Goal: Task Accomplishment & Management: Use online tool/utility

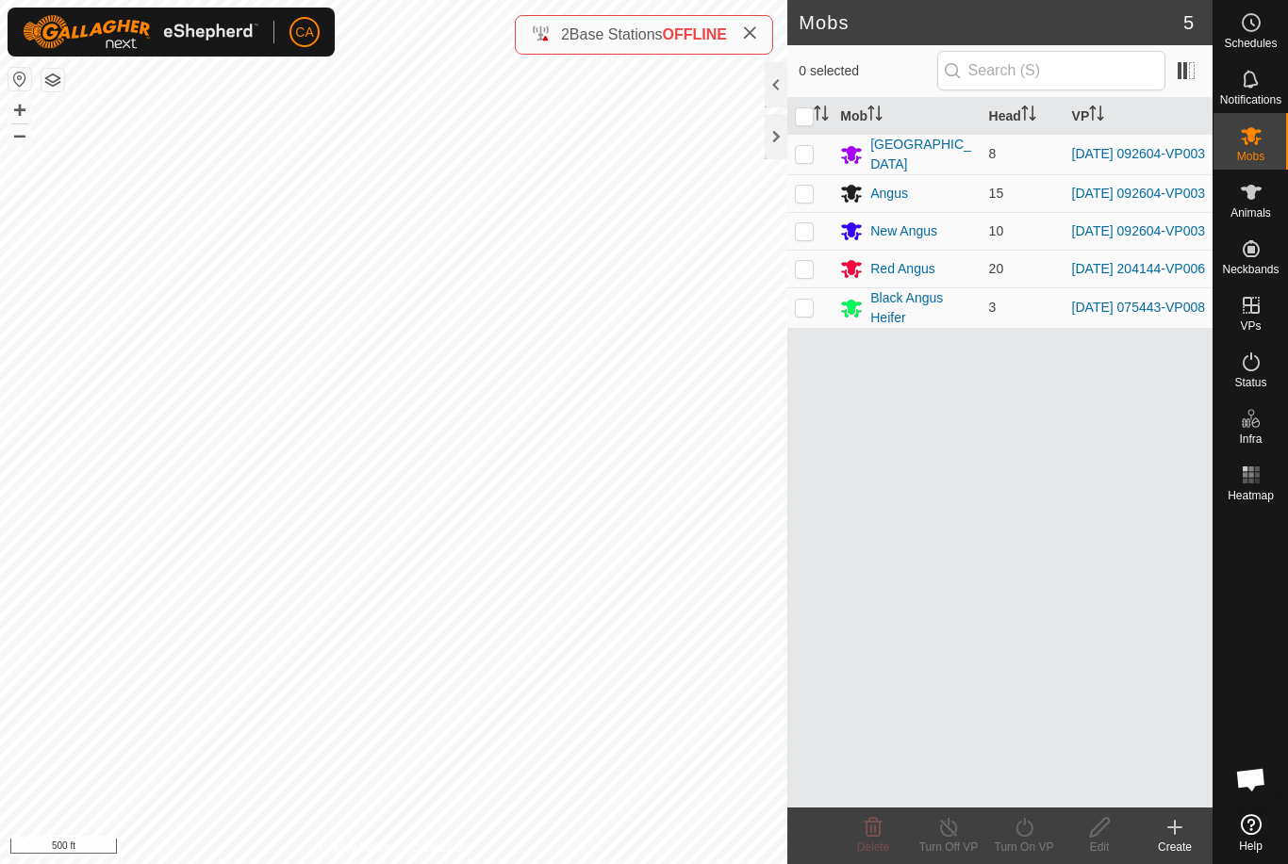
click at [60, 74] on button "button" at bounding box center [52, 80] width 23 height 23
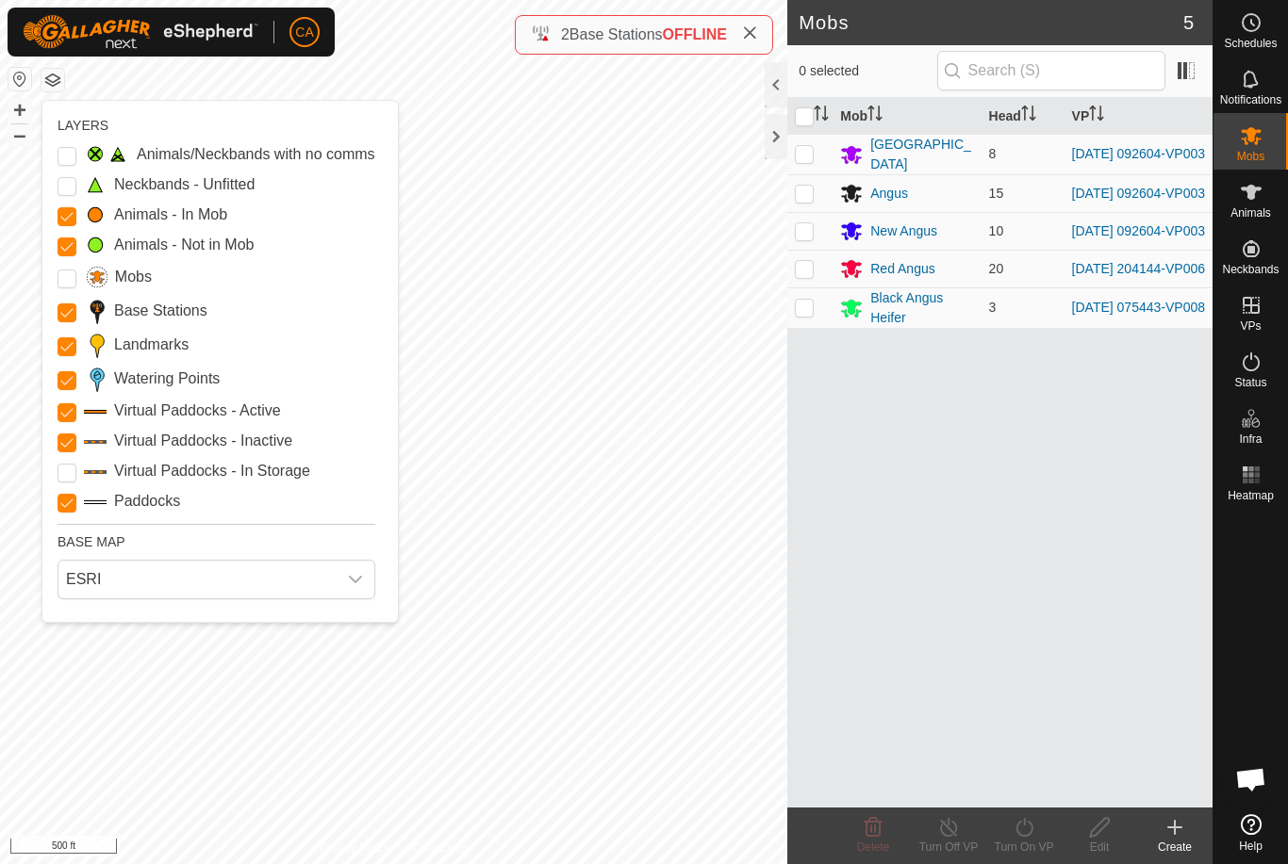
click at [46, 480] on div "LAYERS Animals/Neckbands with no comms Neckbands - Unfitted Animals - In Mob An…" at bounding box center [219, 361] width 355 height 521
click at [64, 344] on input "Landmarks" at bounding box center [67, 346] width 19 height 19
click at [65, 383] on Points "Watering Points" at bounding box center [67, 380] width 19 height 19
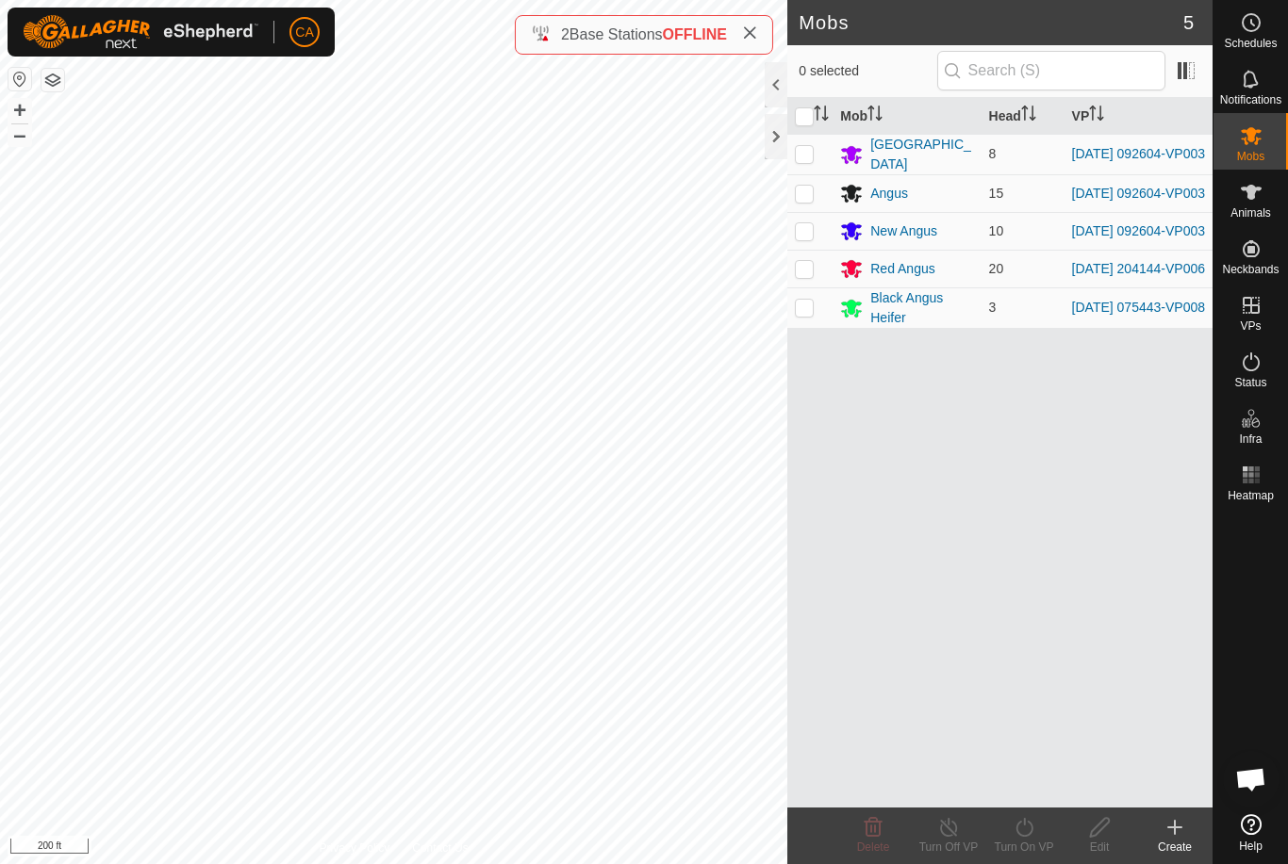
click at [779, 144] on div at bounding box center [776, 136] width 23 height 45
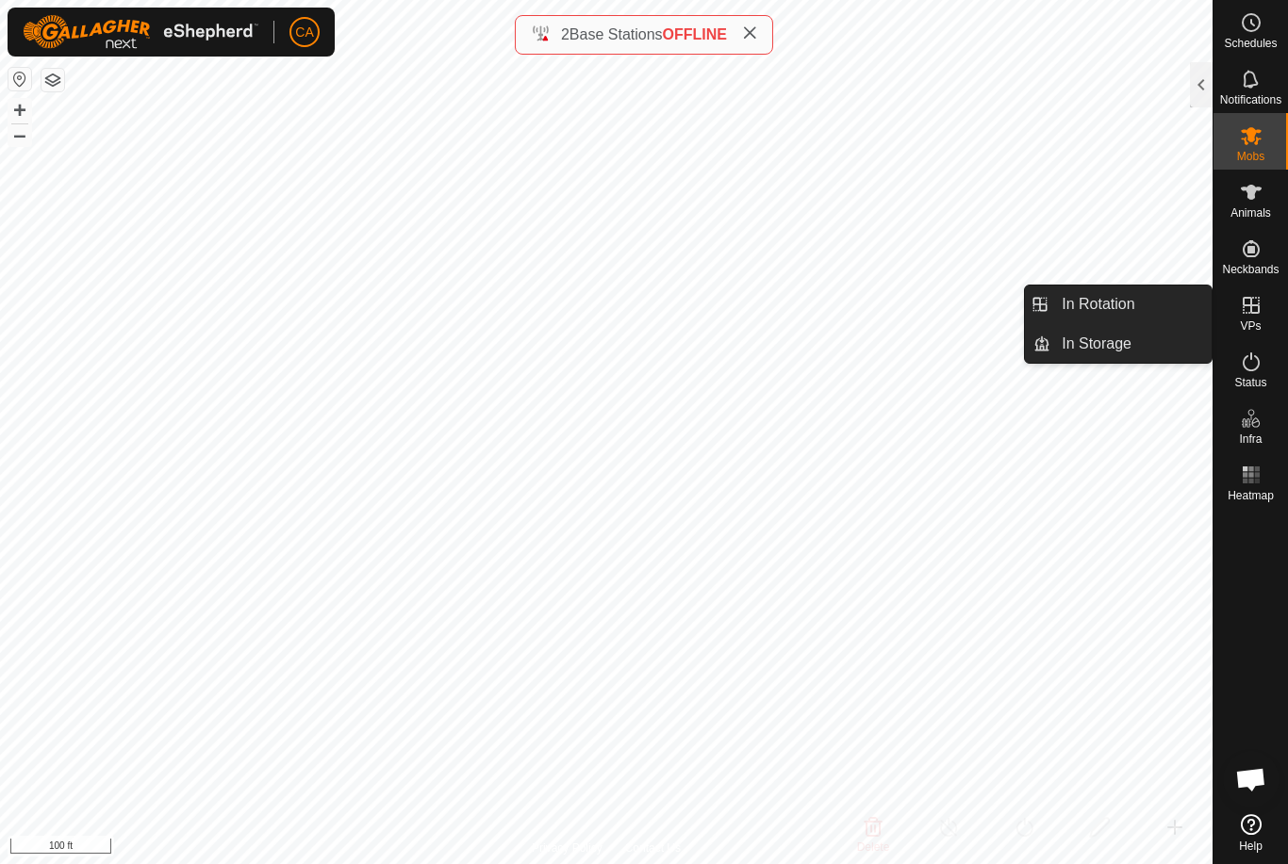
click at [1137, 316] on link "In Rotation" at bounding box center [1130, 305] width 161 height 38
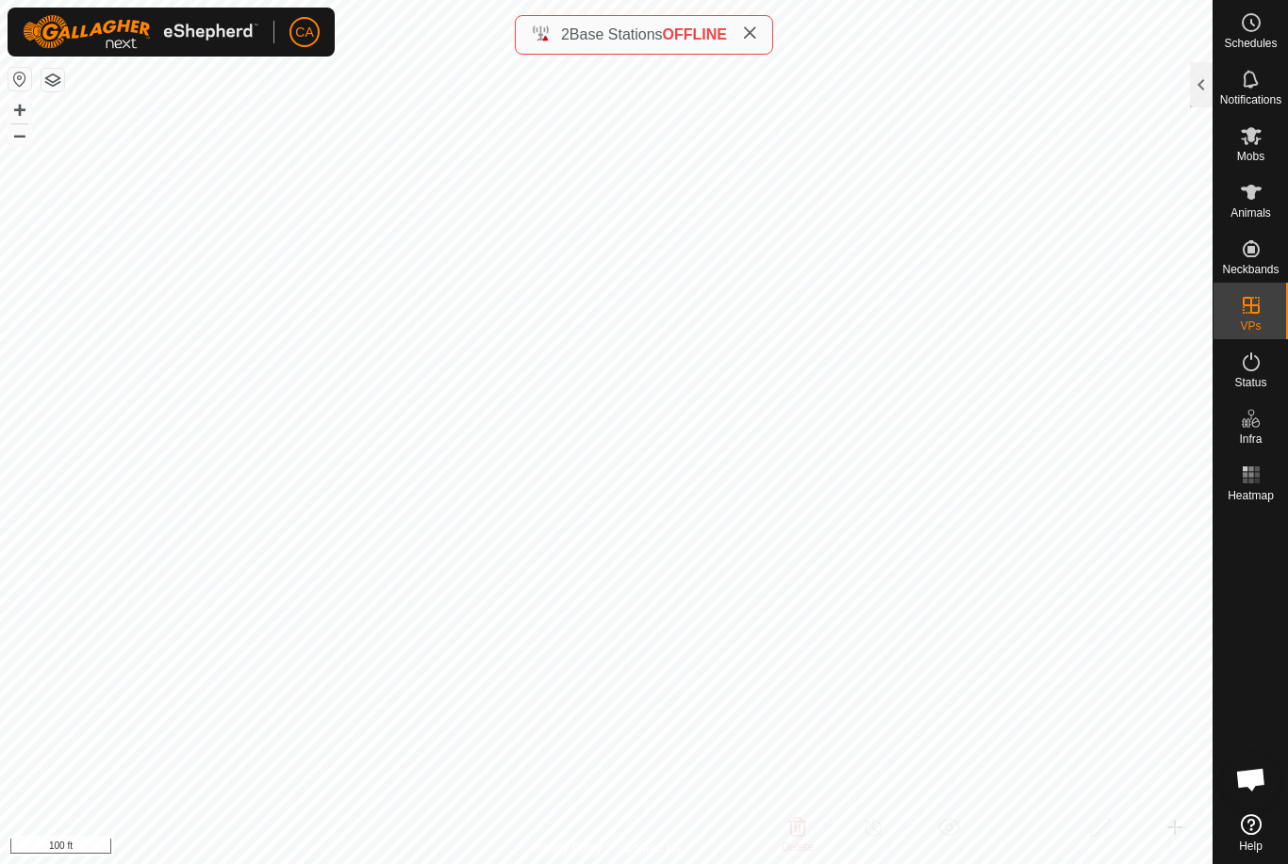
click at [1194, 90] on div at bounding box center [1201, 84] width 23 height 45
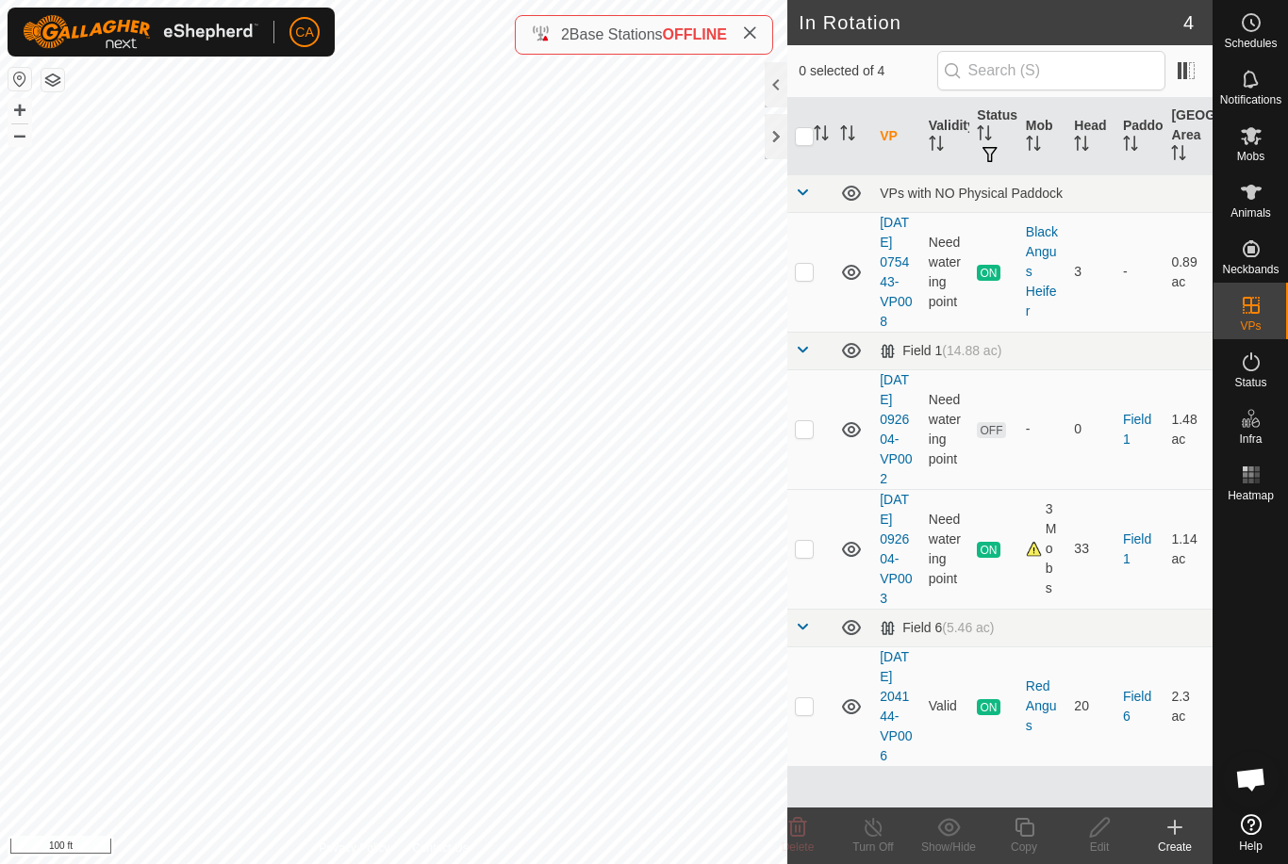
click at [815, 459] on td at bounding box center [809, 430] width 45 height 120
click at [794, 832] on icon at bounding box center [797, 827] width 23 height 23
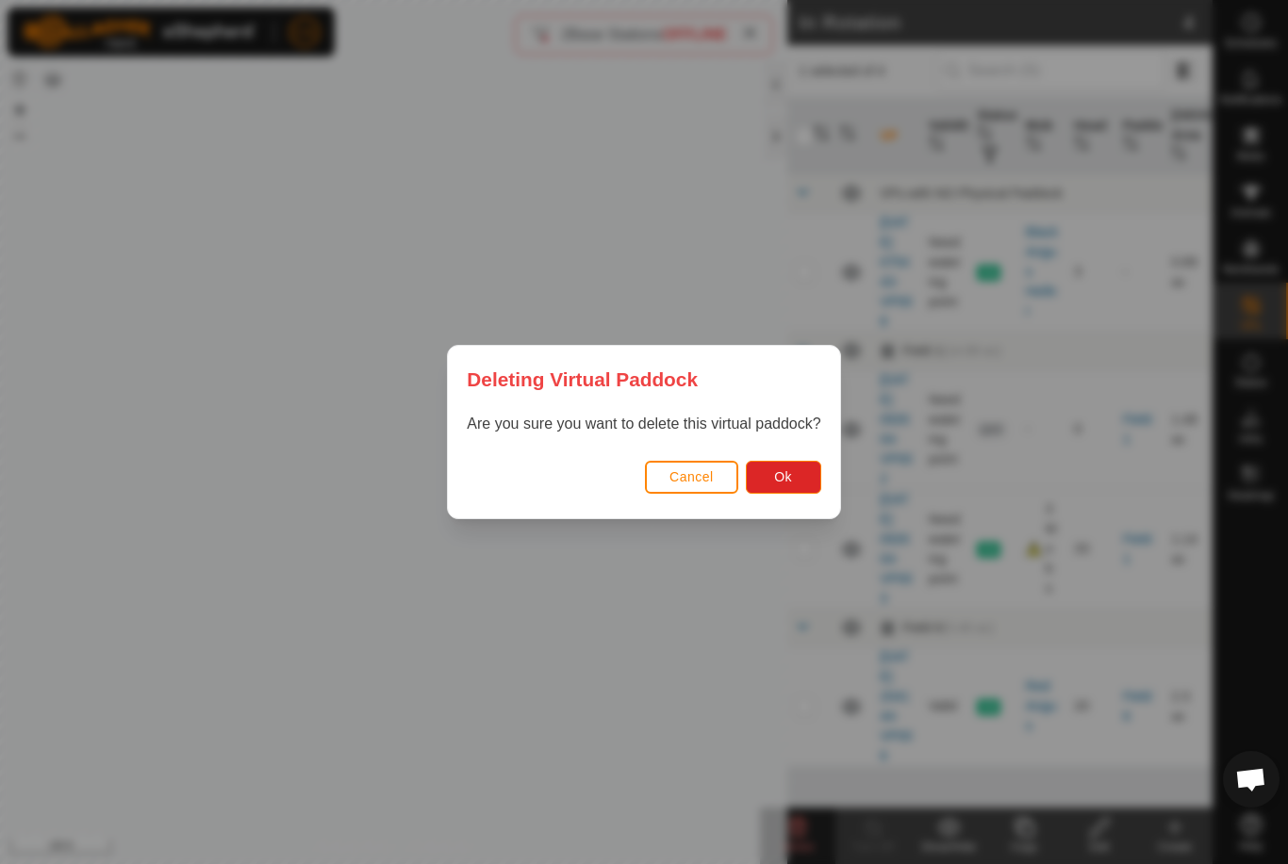
click at [796, 492] on button "Ok" at bounding box center [783, 477] width 75 height 33
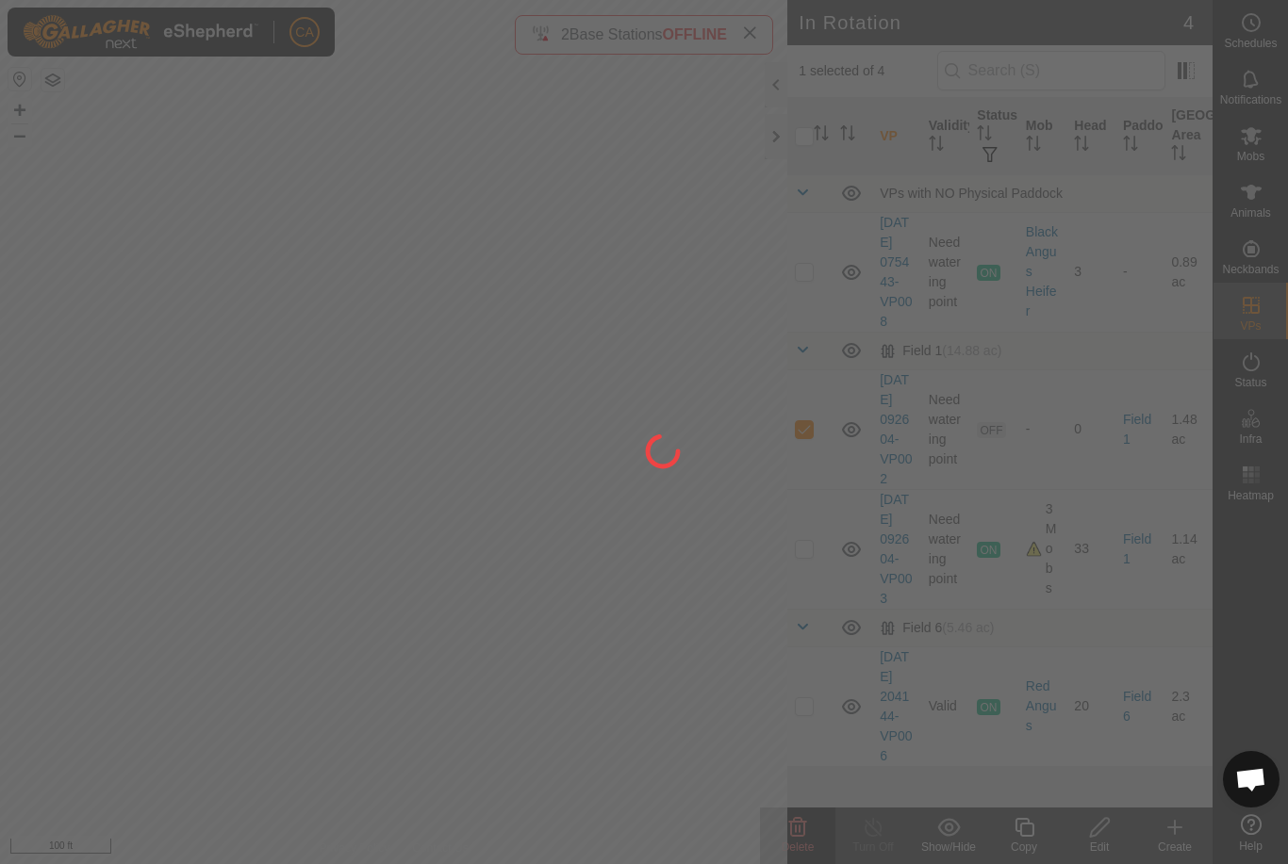
checkbox input "false"
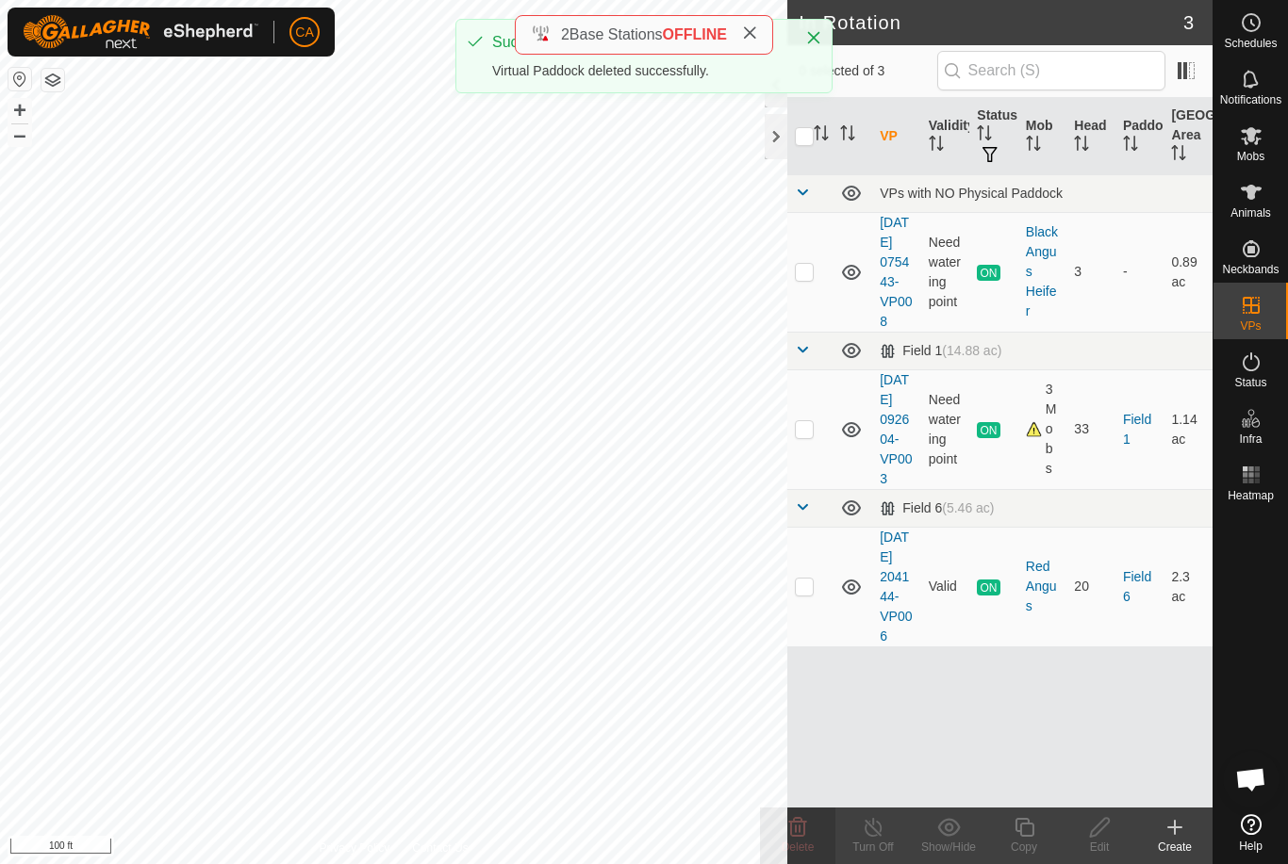
click at [783, 140] on div at bounding box center [776, 136] width 23 height 45
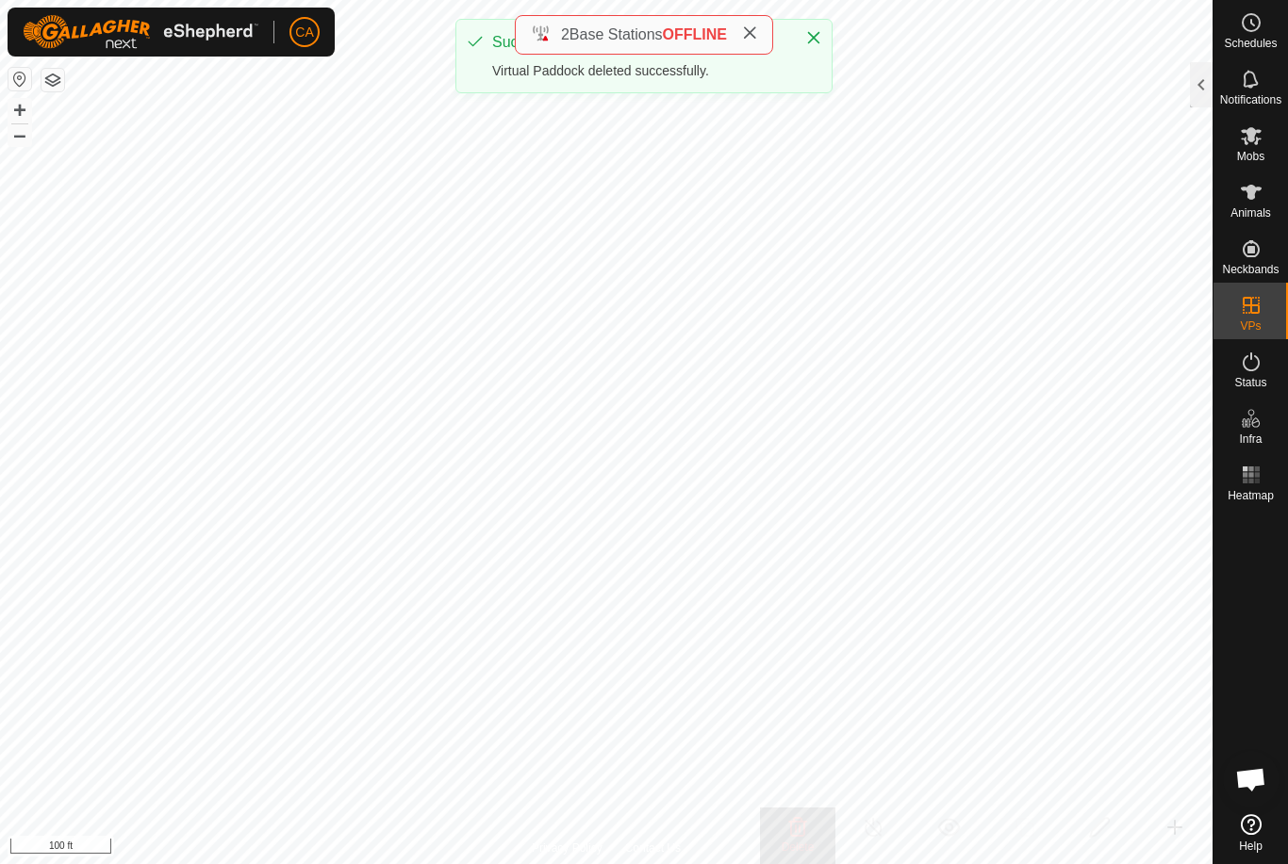
click at [757, 41] on icon at bounding box center [749, 32] width 15 height 15
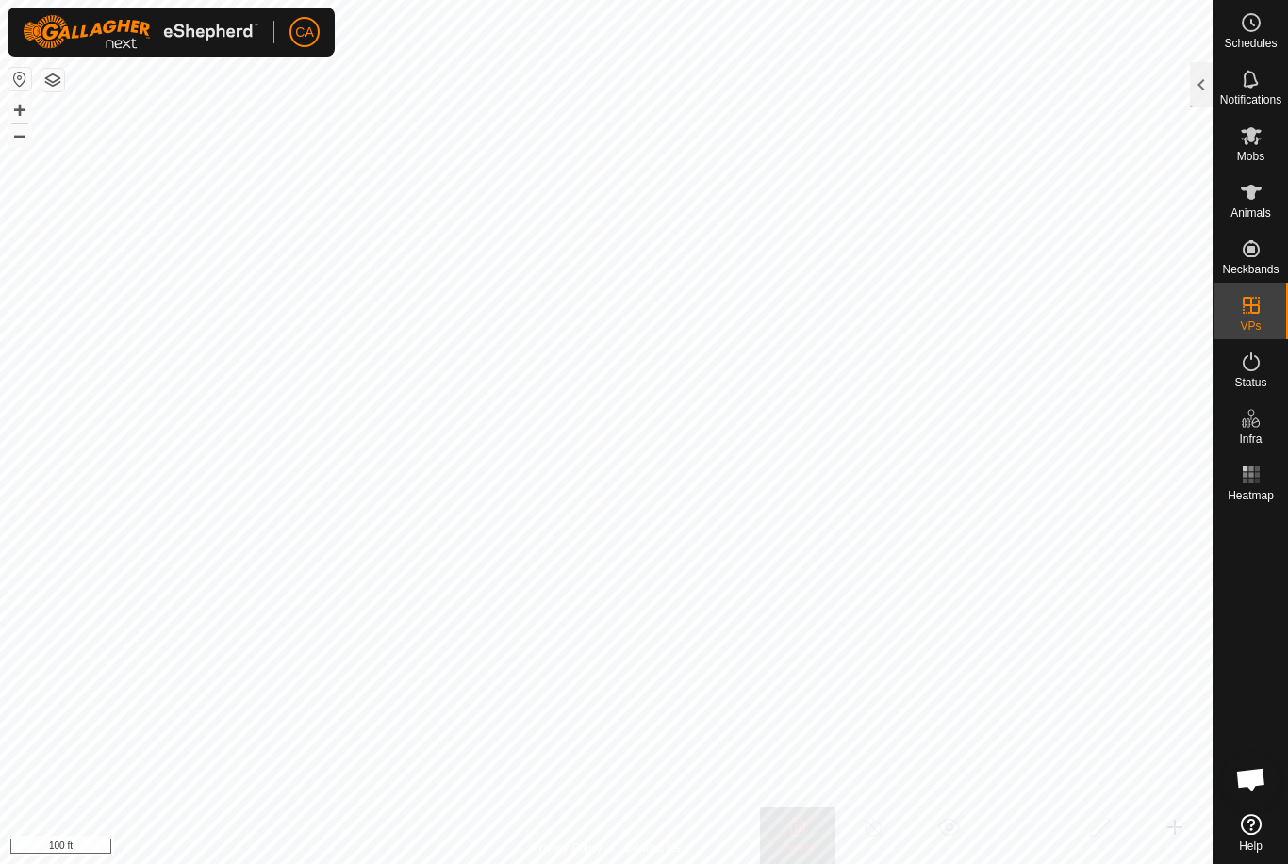
click at [812, 32] on button "Close" at bounding box center [813, 36] width 26 height 26
click at [1199, 82] on div at bounding box center [1201, 84] width 23 height 45
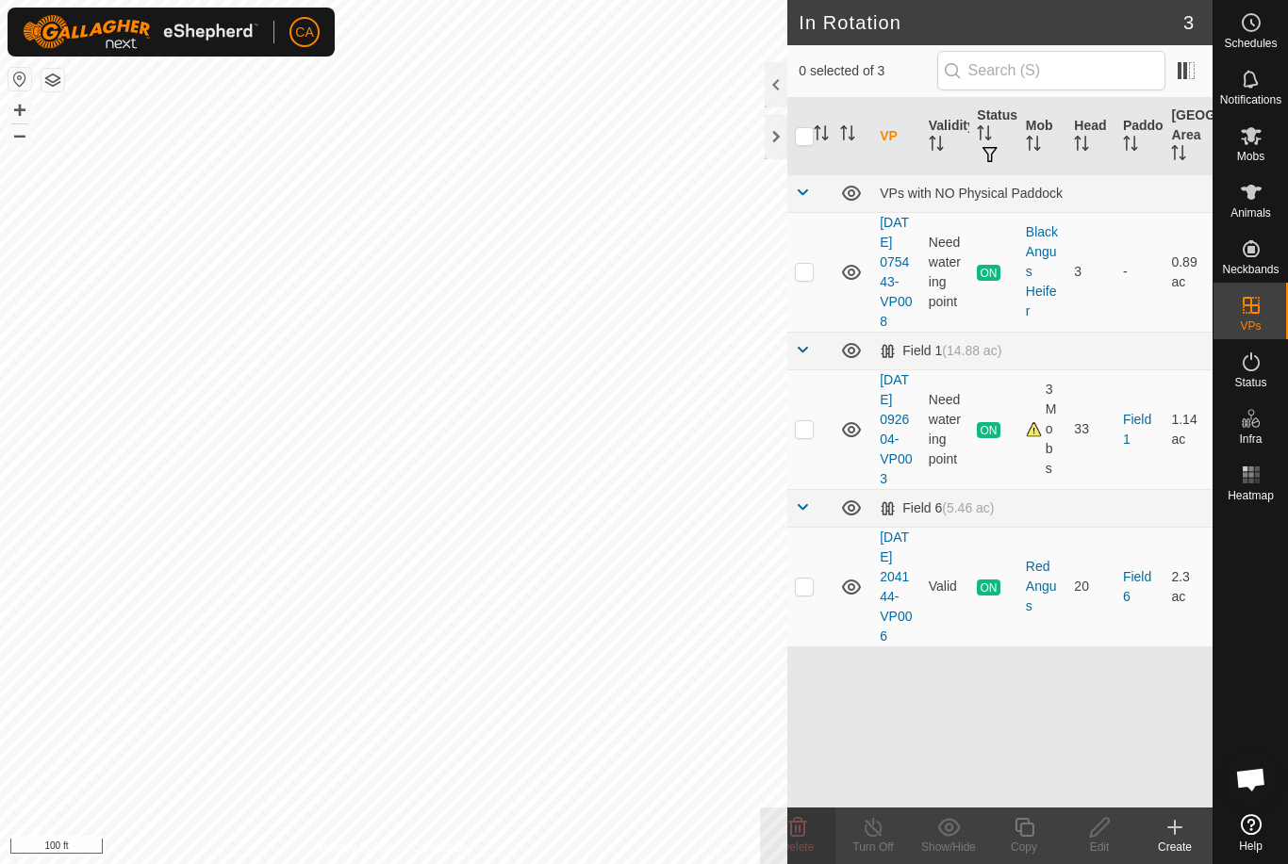
click at [1175, 833] on icon at bounding box center [1175, 827] width 0 height 13
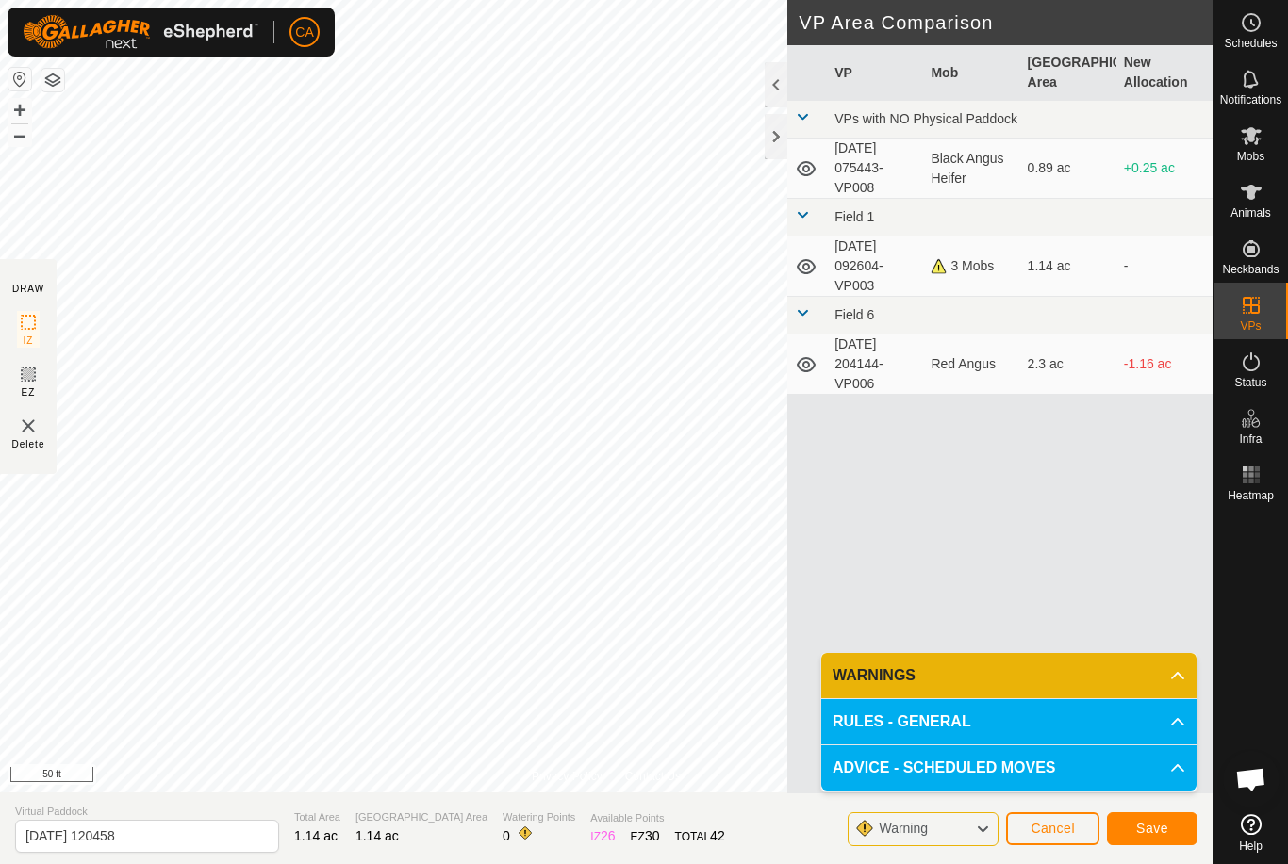
click at [1050, 821] on span "Cancel" at bounding box center [1052, 828] width 44 height 15
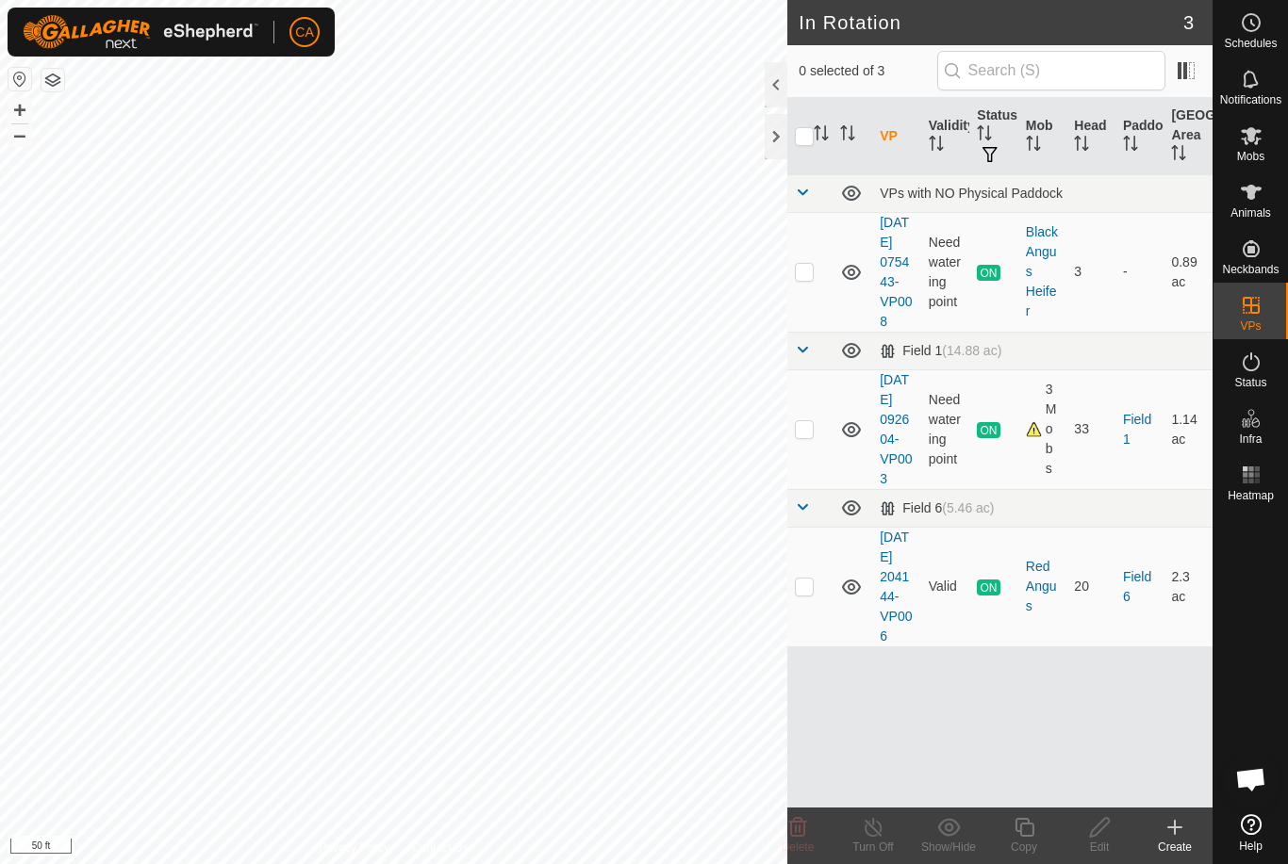
click at [783, 123] on div at bounding box center [776, 136] width 23 height 45
